Goal: Information Seeking & Learning: Learn about a topic

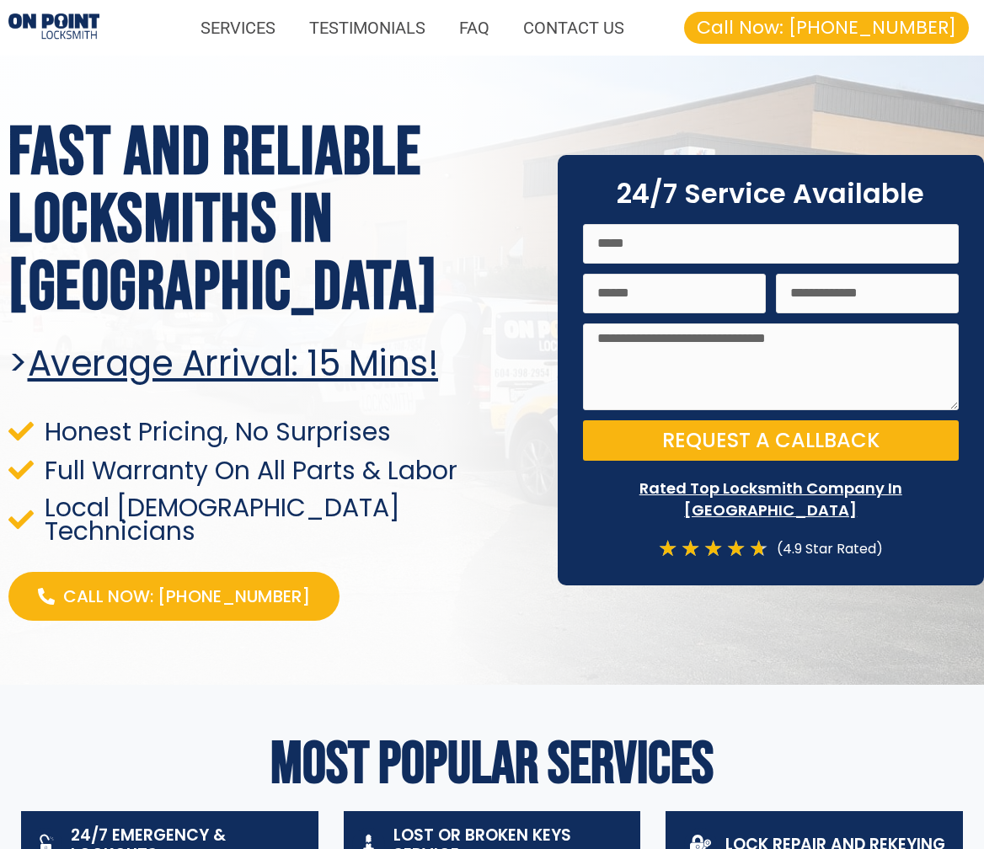
click at [64, 16] on img at bounding box center [53, 27] width 91 height 28
click at [49, 25] on img at bounding box center [53, 27] width 91 height 28
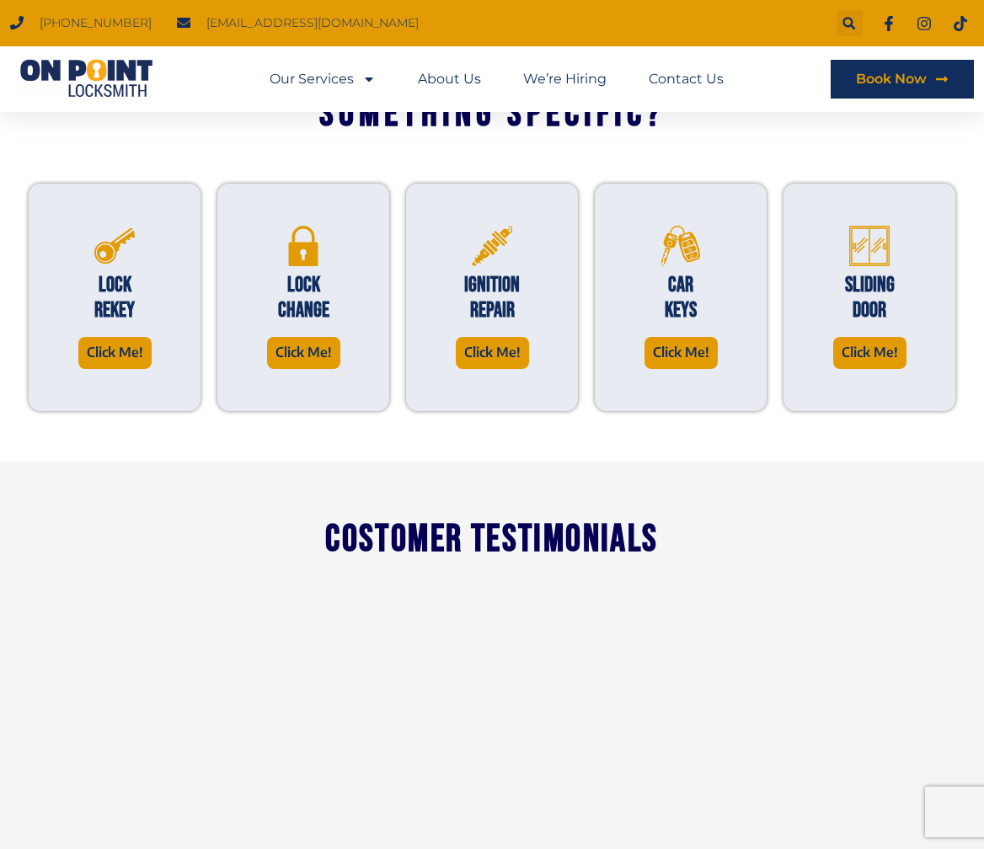
scroll to position [1311, 0]
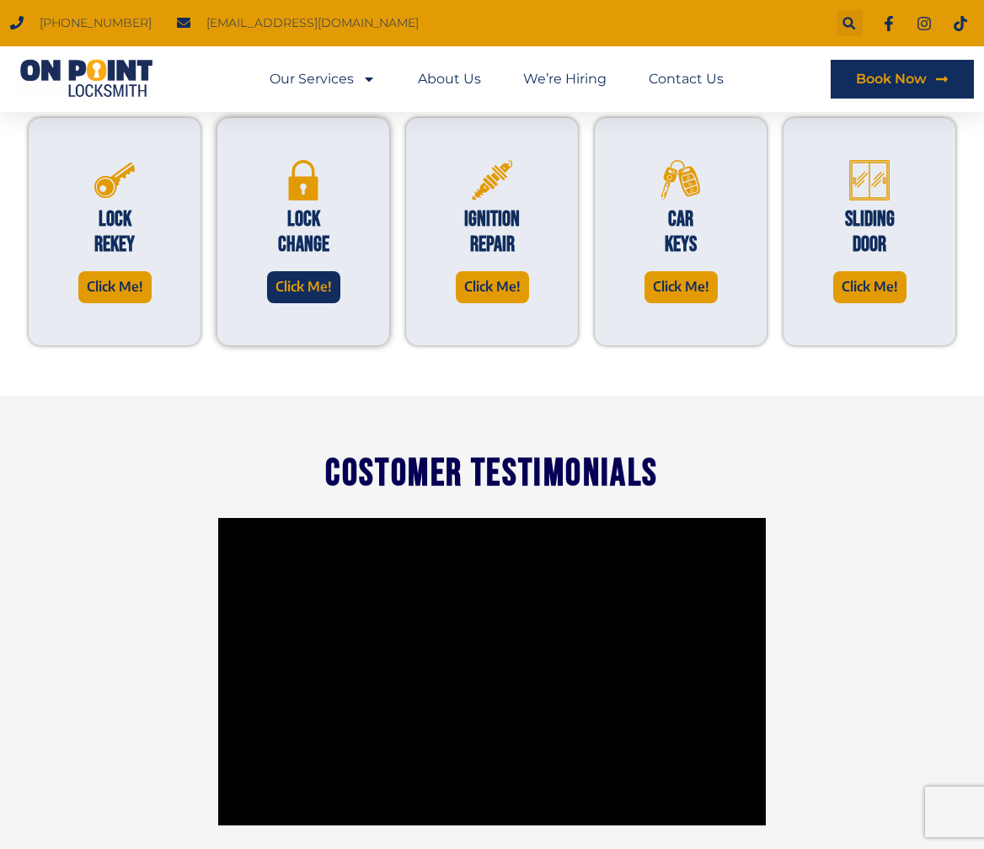
click at [315, 275] on span "Click Me!" at bounding box center [303, 286] width 56 height 23
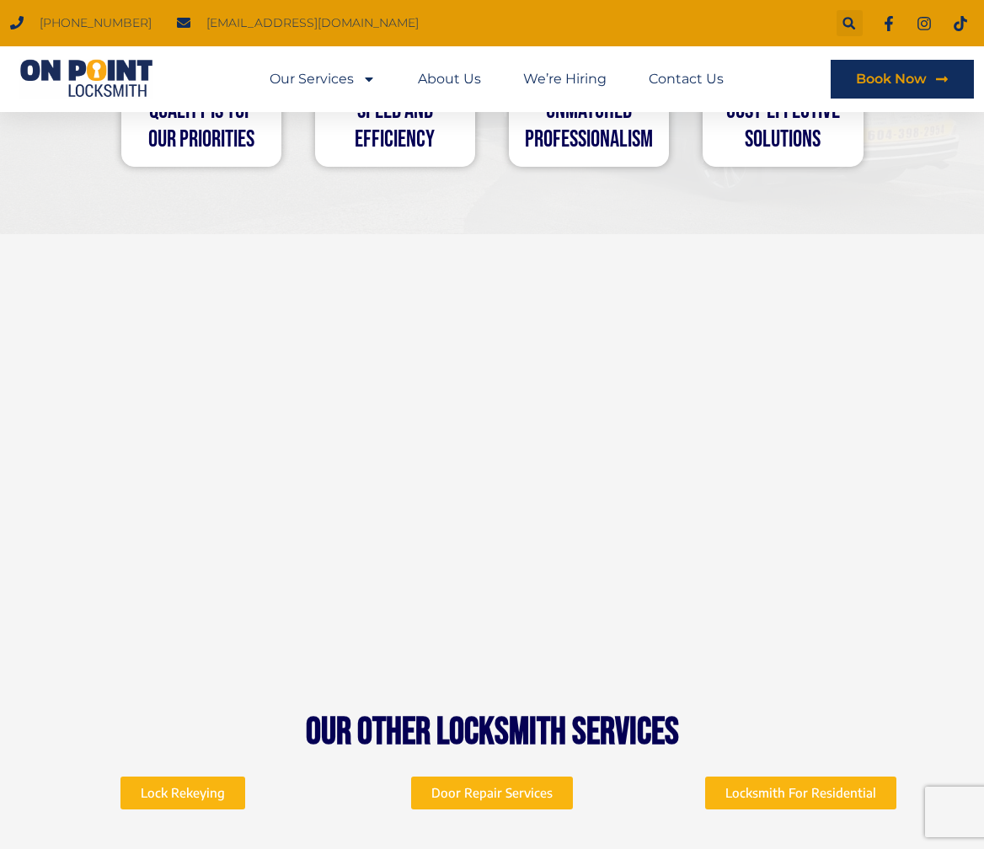
scroll to position [4069, 0]
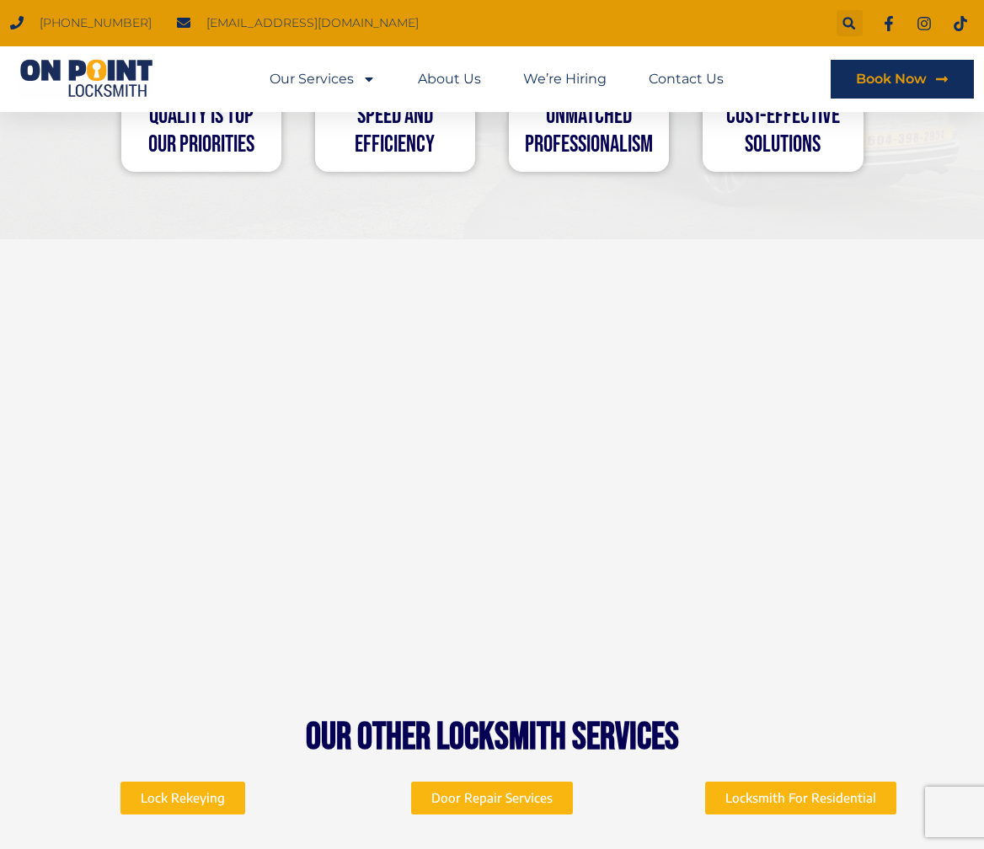
click at [170, 782] on link "Lock Rekeying" at bounding box center [182, 798] width 125 height 33
